Goal: Task Accomplishment & Management: Manage account settings

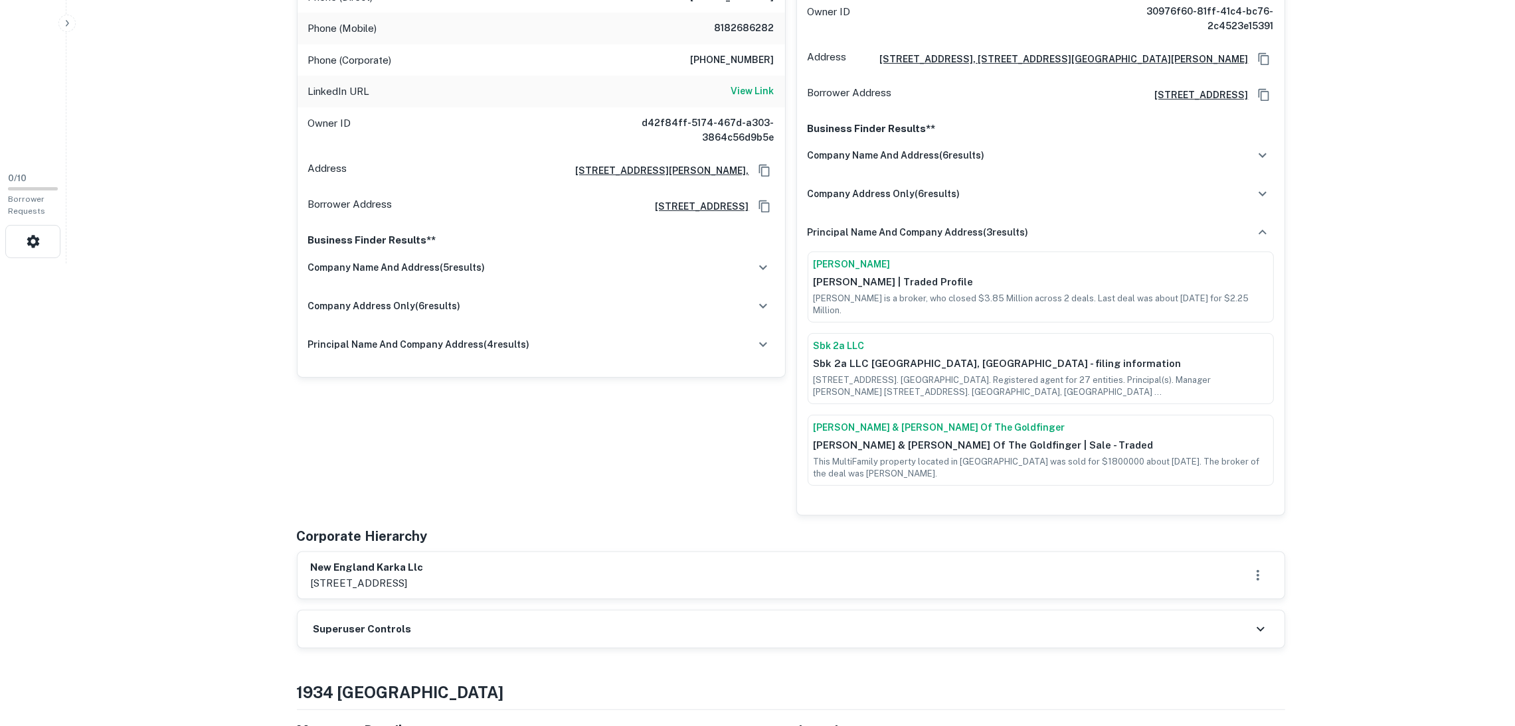
scroll to position [497, 0]
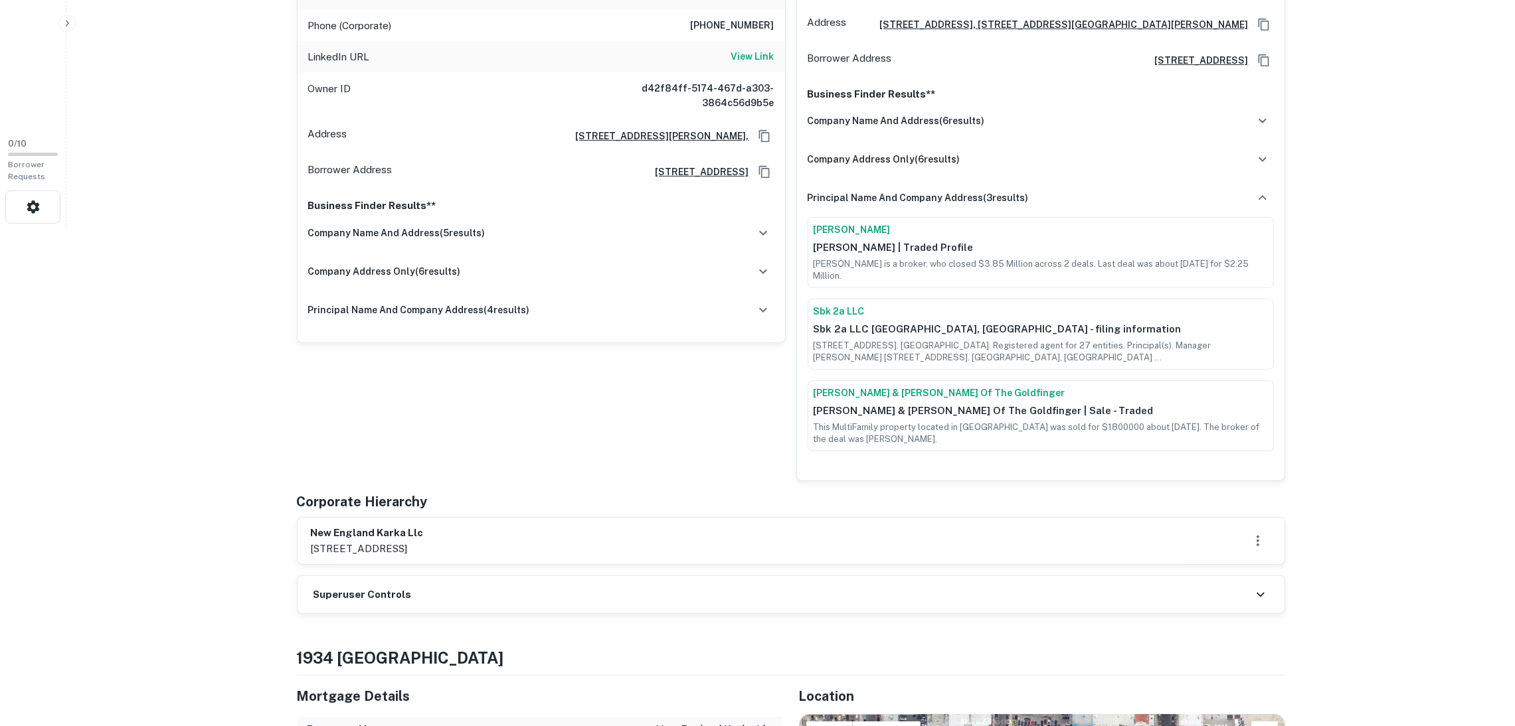
click at [411, 576] on div "Superuser Controls" at bounding box center [790, 594] width 987 height 37
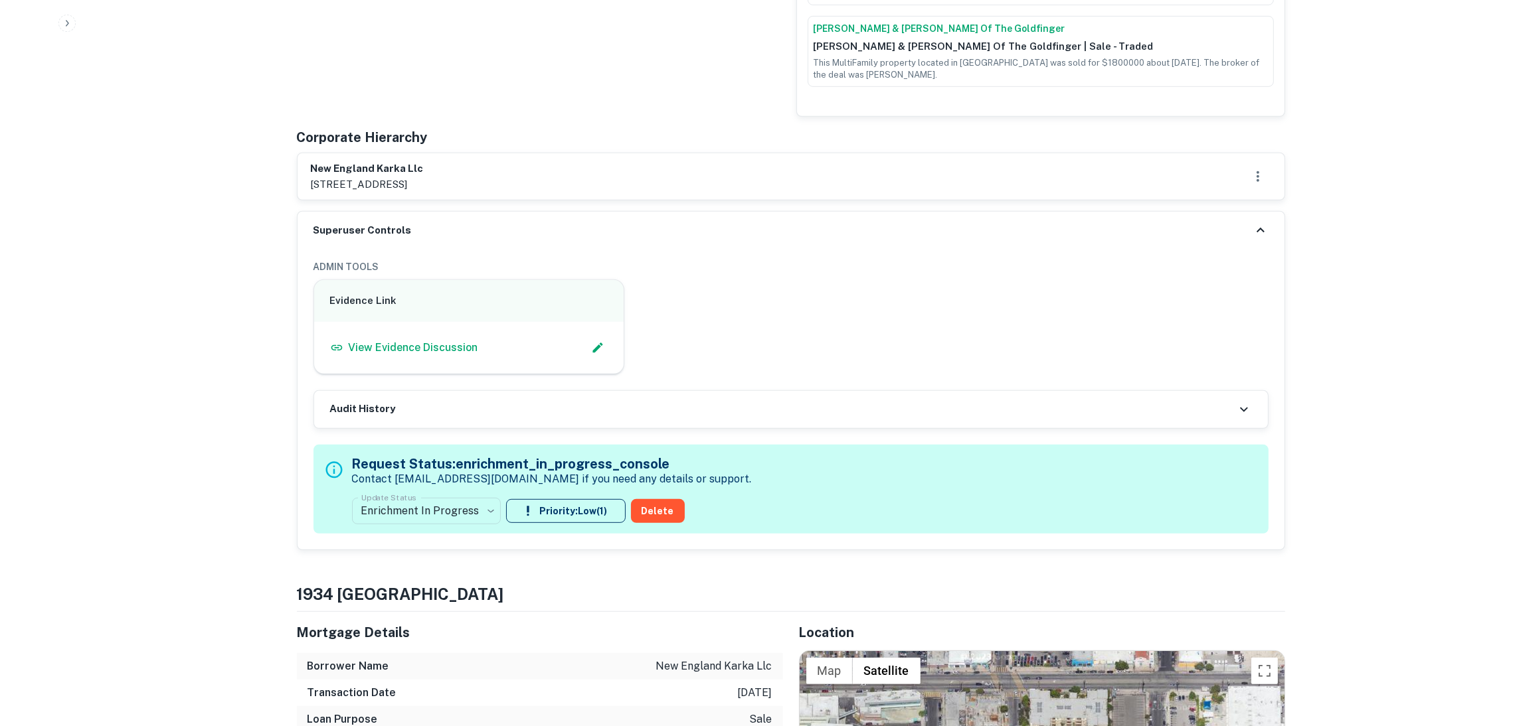
scroll to position [896, 0]
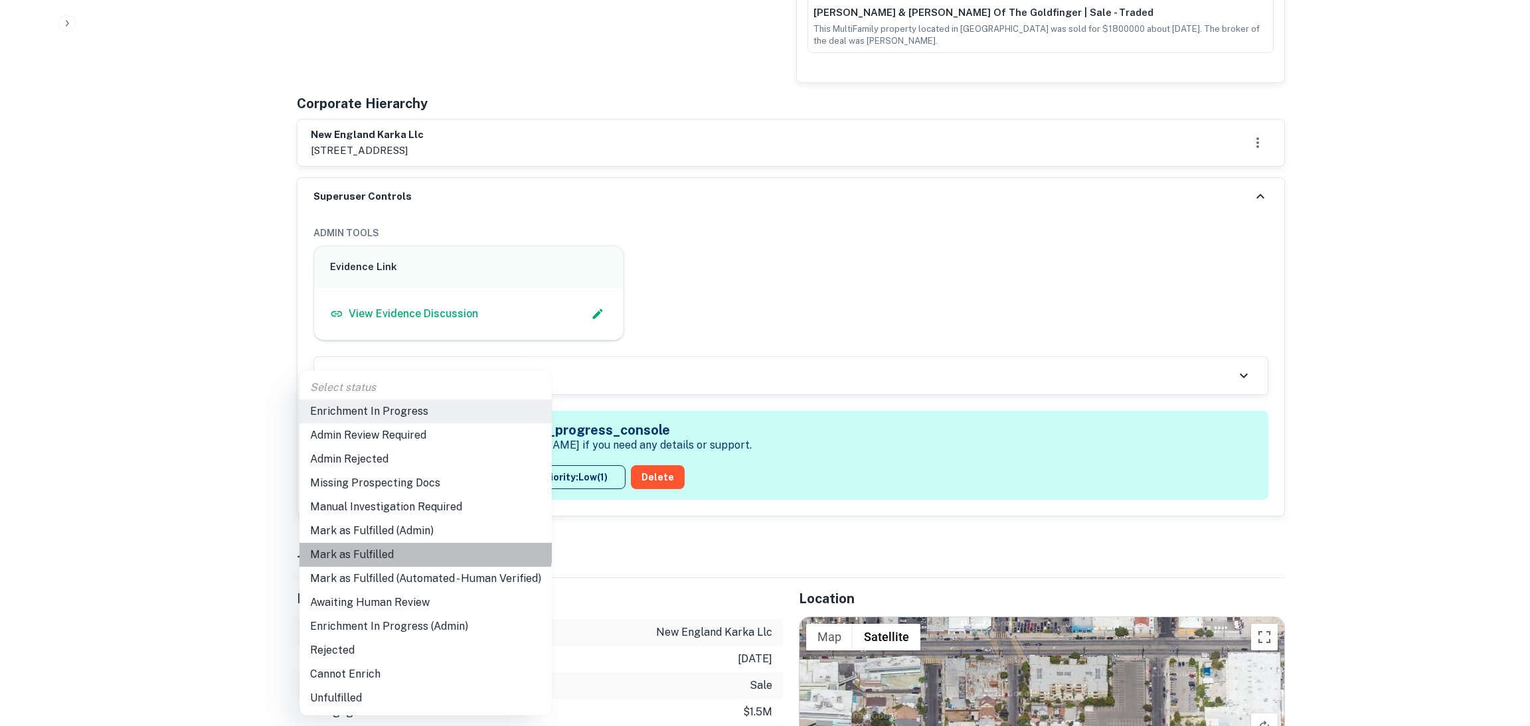
click at [417, 543] on li "Mark as Fulfilled" at bounding box center [425, 555] width 252 height 24
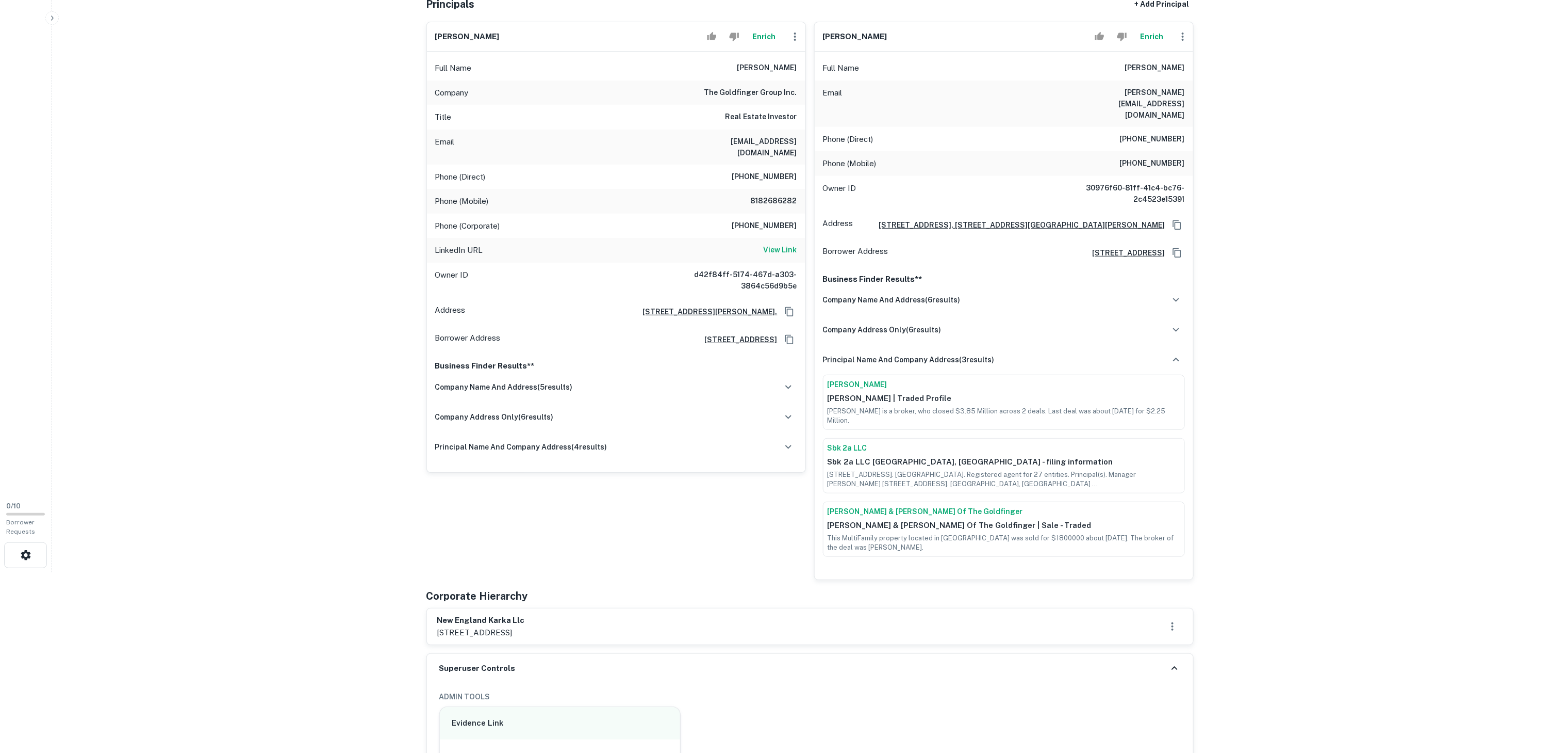
scroll to position [0, 0]
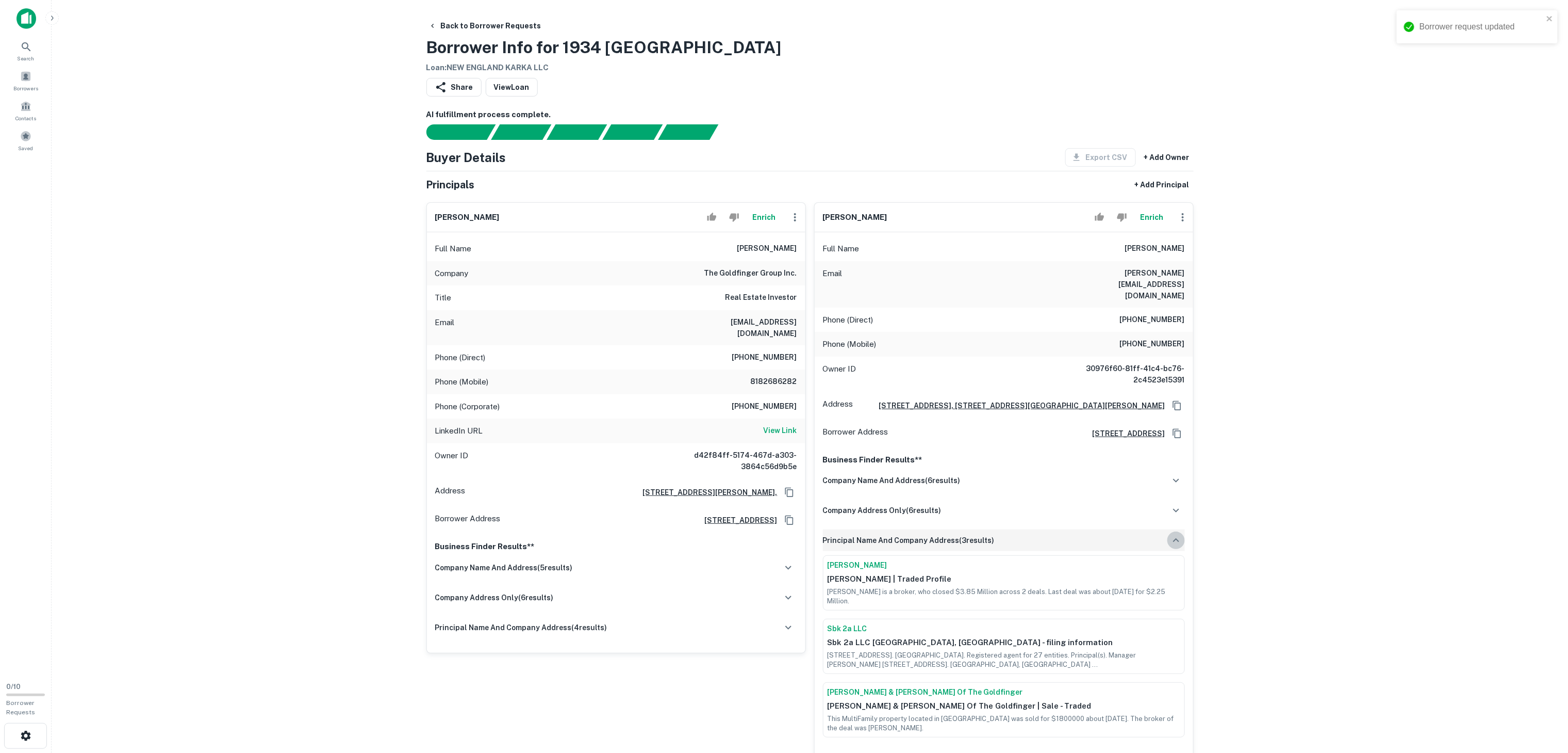
click at [1176, 534] on icon "button" at bounding box center [1177, 540] width 12 height 12
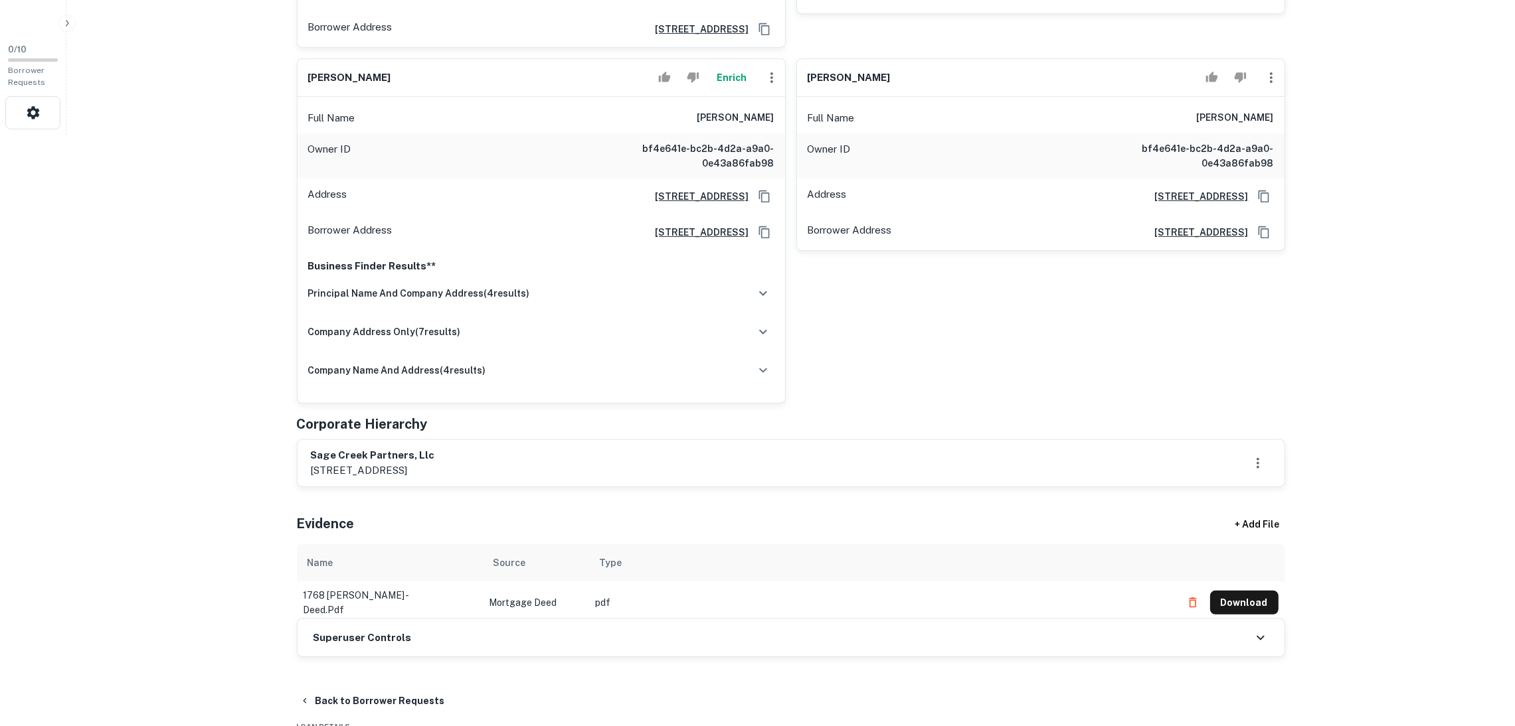
scroll to position [797, 0]
